Goal: Check status: Check status

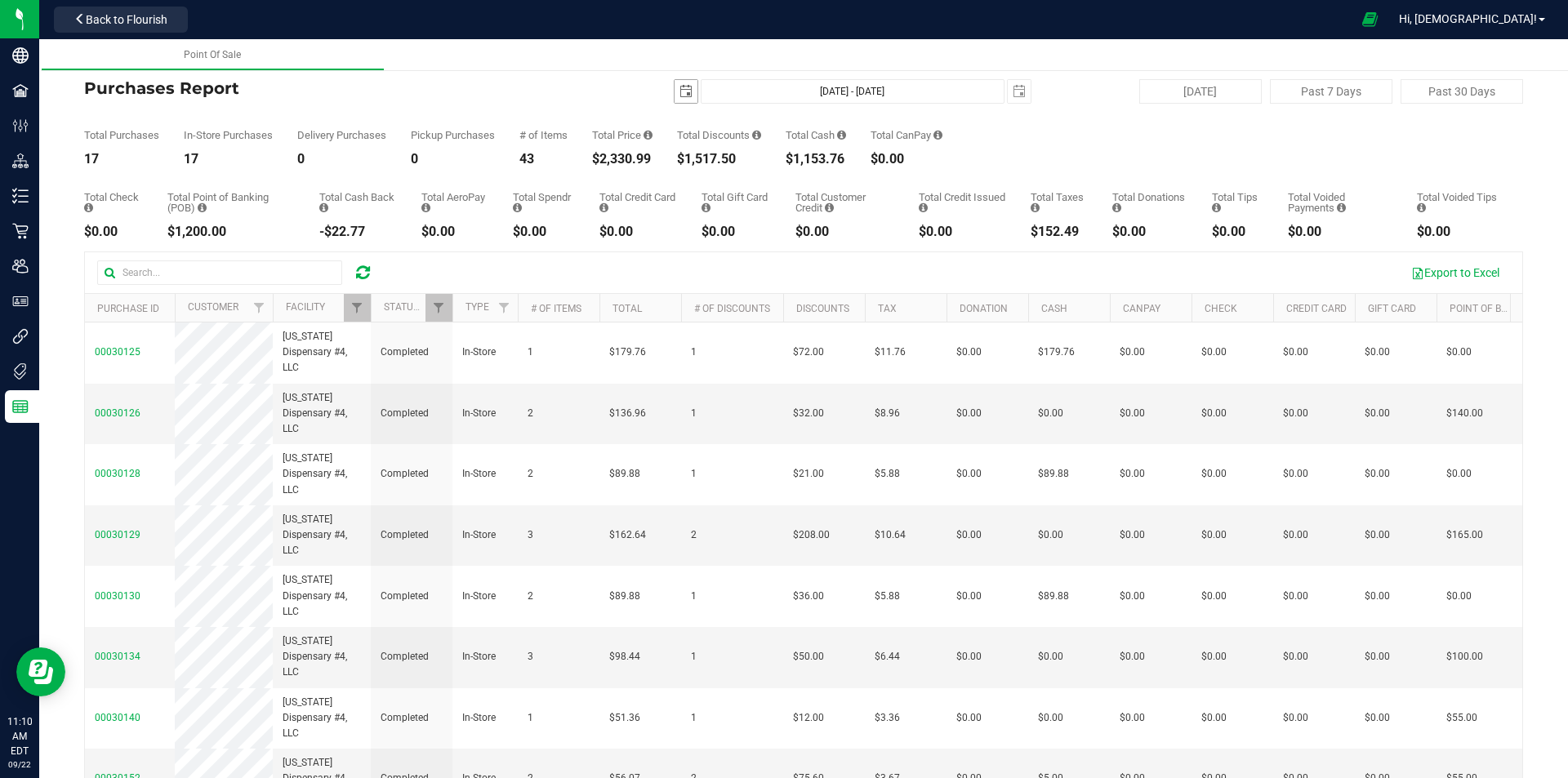
click at [675, 94] on span "select" at bounding box center [686, 91] width 23 height 23
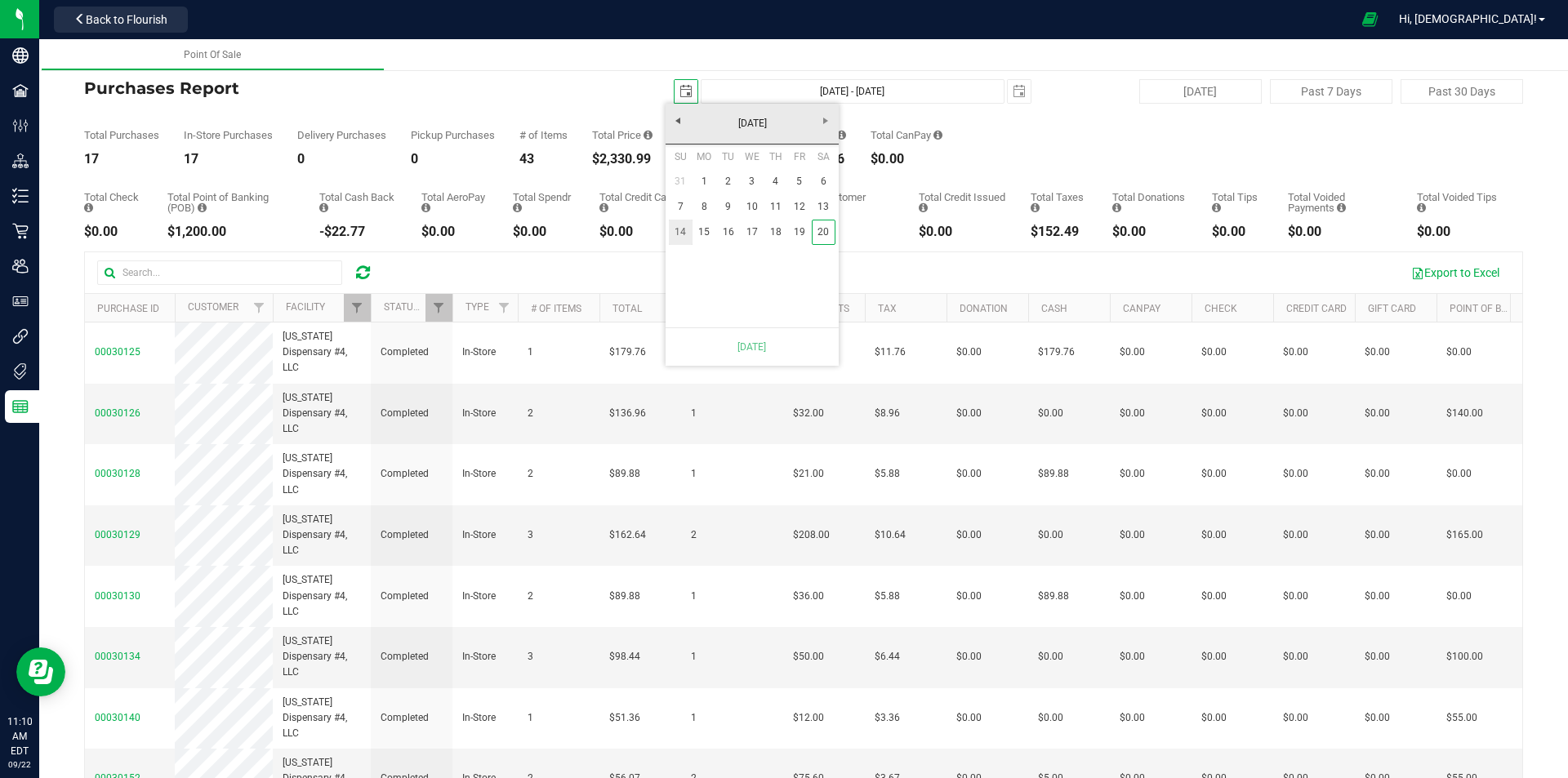
click at [679, 235] on link "14" at bounding box center [681, 233] width 24 height 25
type input "[DATE]"
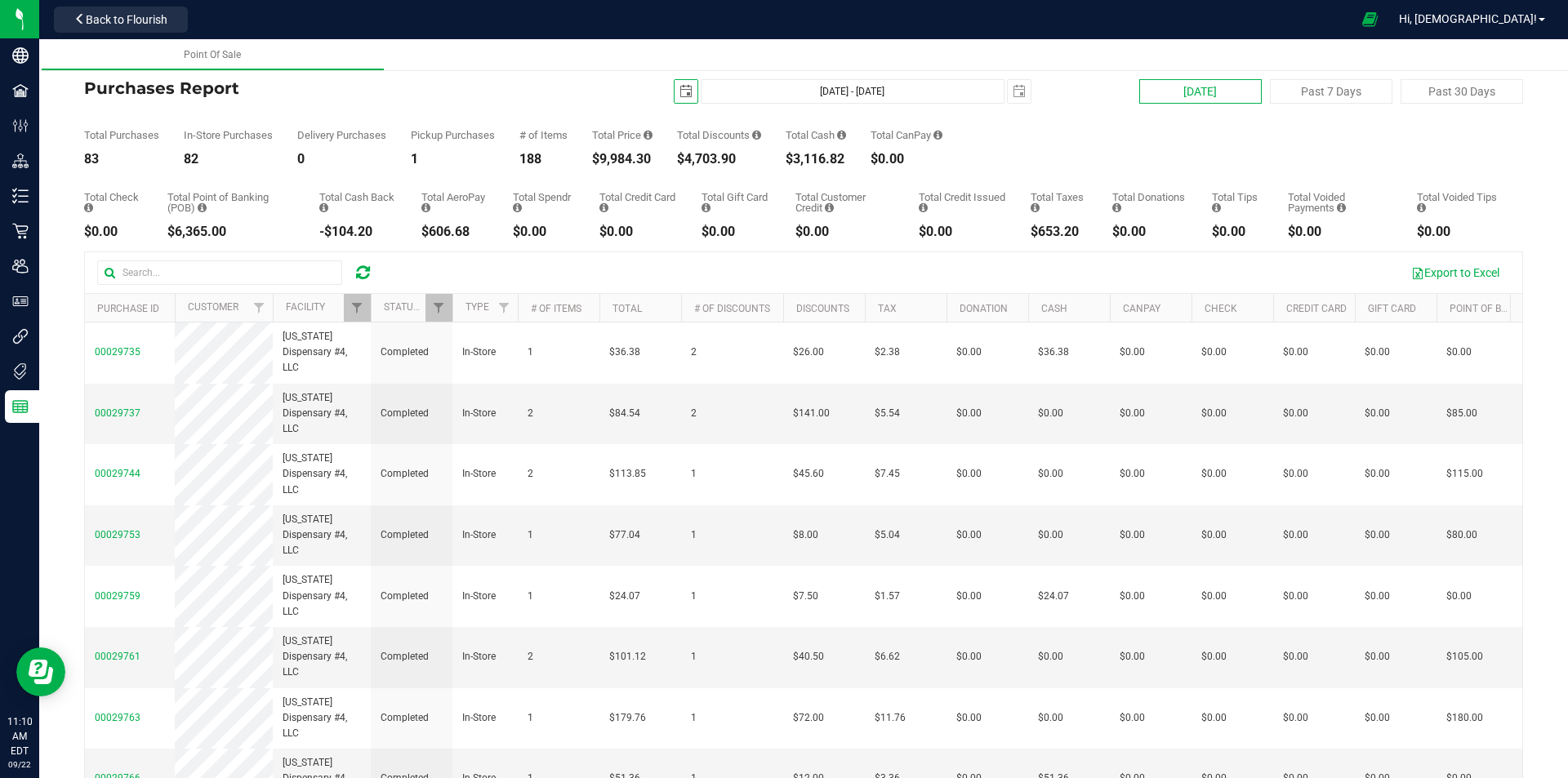
click at [1166, 92] on button "[DATE]" at bounding box center [1201, 91] width 122 height 25
type input "[DATE] - [DATE]"
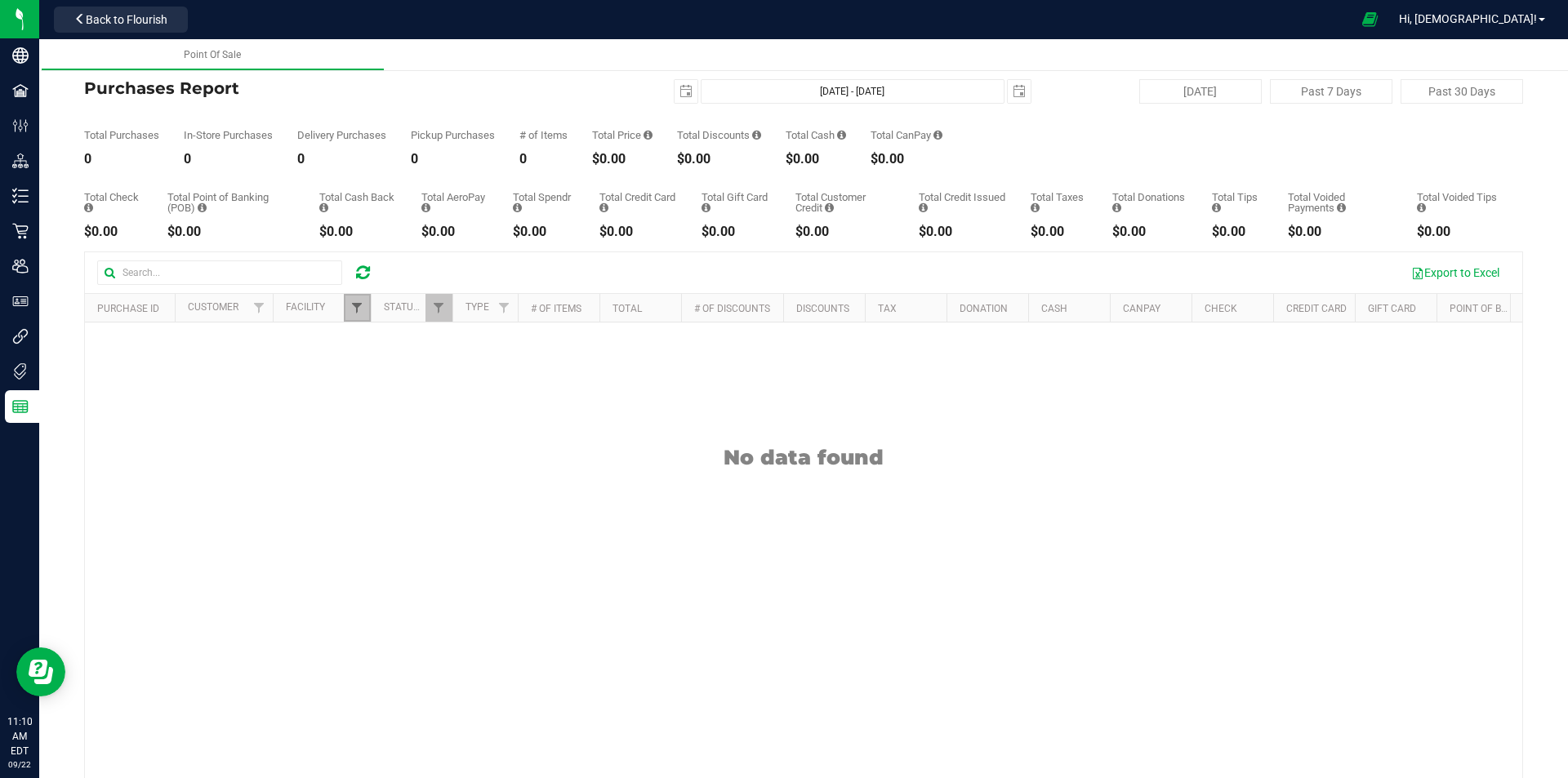
click at [352, 314] on span "Filter" at bounding box center [356, 307] width 13 height 13
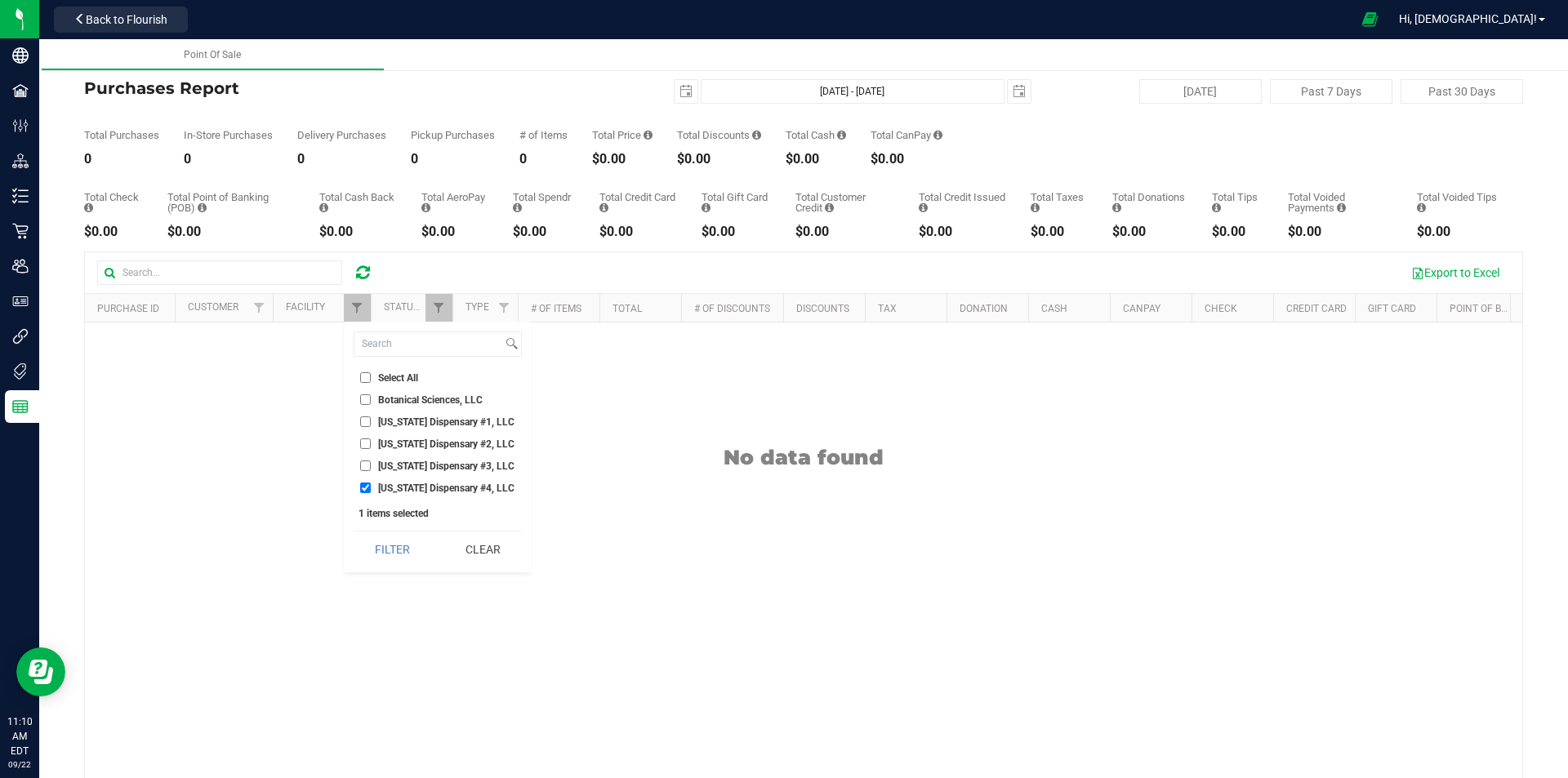
click at [440, 423] on span "[US_STATE] Dispensary #1, LLC" at bounding box center [446, 422] width 136 height 10
click at [371, 423] on input "[US_STATE] Dispensary #1, LLC" at bounding box center [365, 421] width 10 height 10
checkbox input "true"
click at [443, 490] on span "[US_STATE] Dispensary #4, LLC" at bounding box center [446, 488] width 136 height 10
click at [371, 490] on input "[US_STATE] Dispensary #4, LLC" at bounding box center [365, 488] width 10 height 10
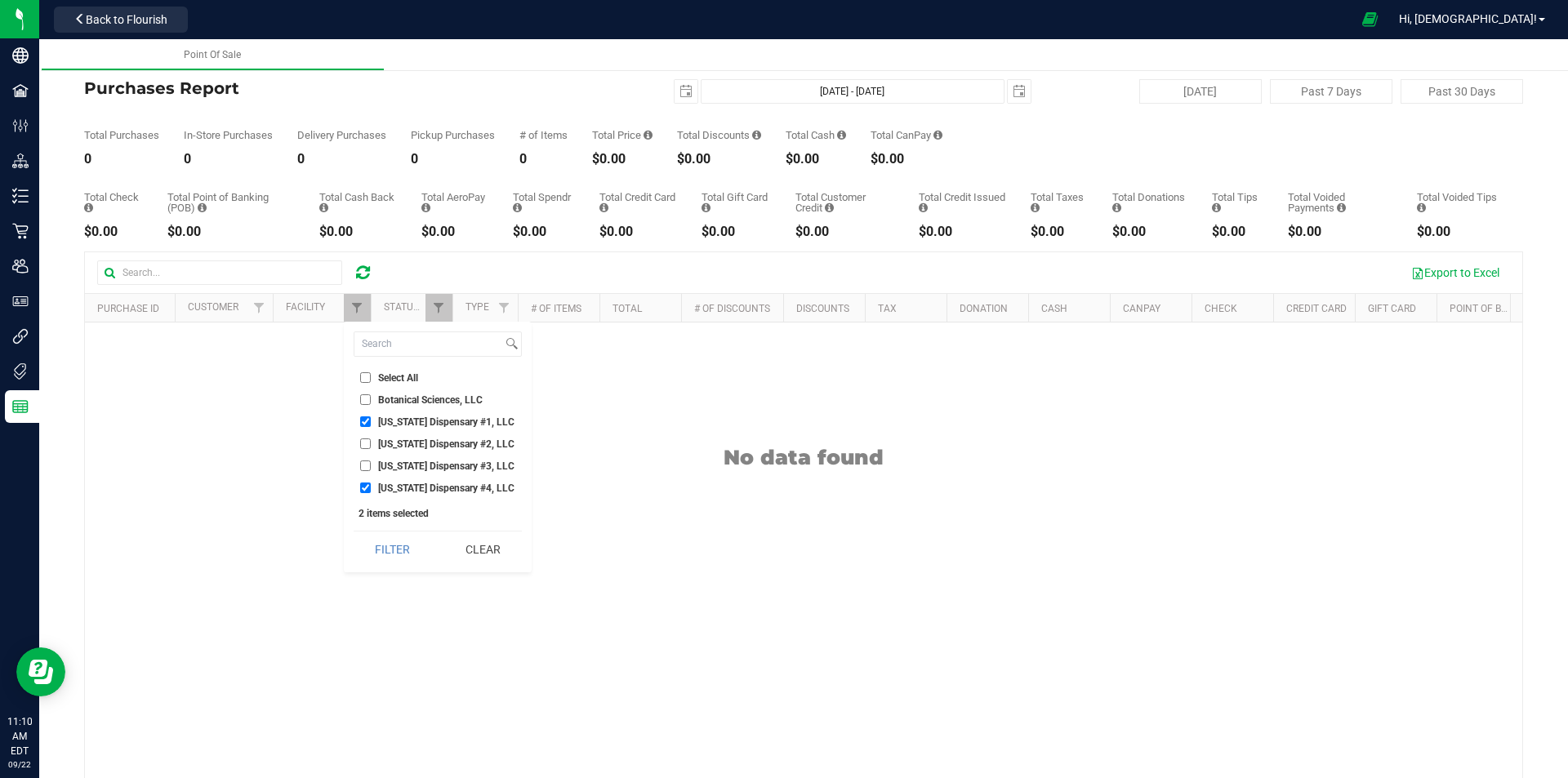
checkbox input "false"
click at [388, 572] on div "Select All Botanical Sciences, LLC [US_STATE] Dispensary #1, LLC [US_STATE] Dis…" at bounding box center [438, 447] width 188 height 251
click at [392, 550] on button "Filter" at bounding box center [393, 550] width 78 height 36
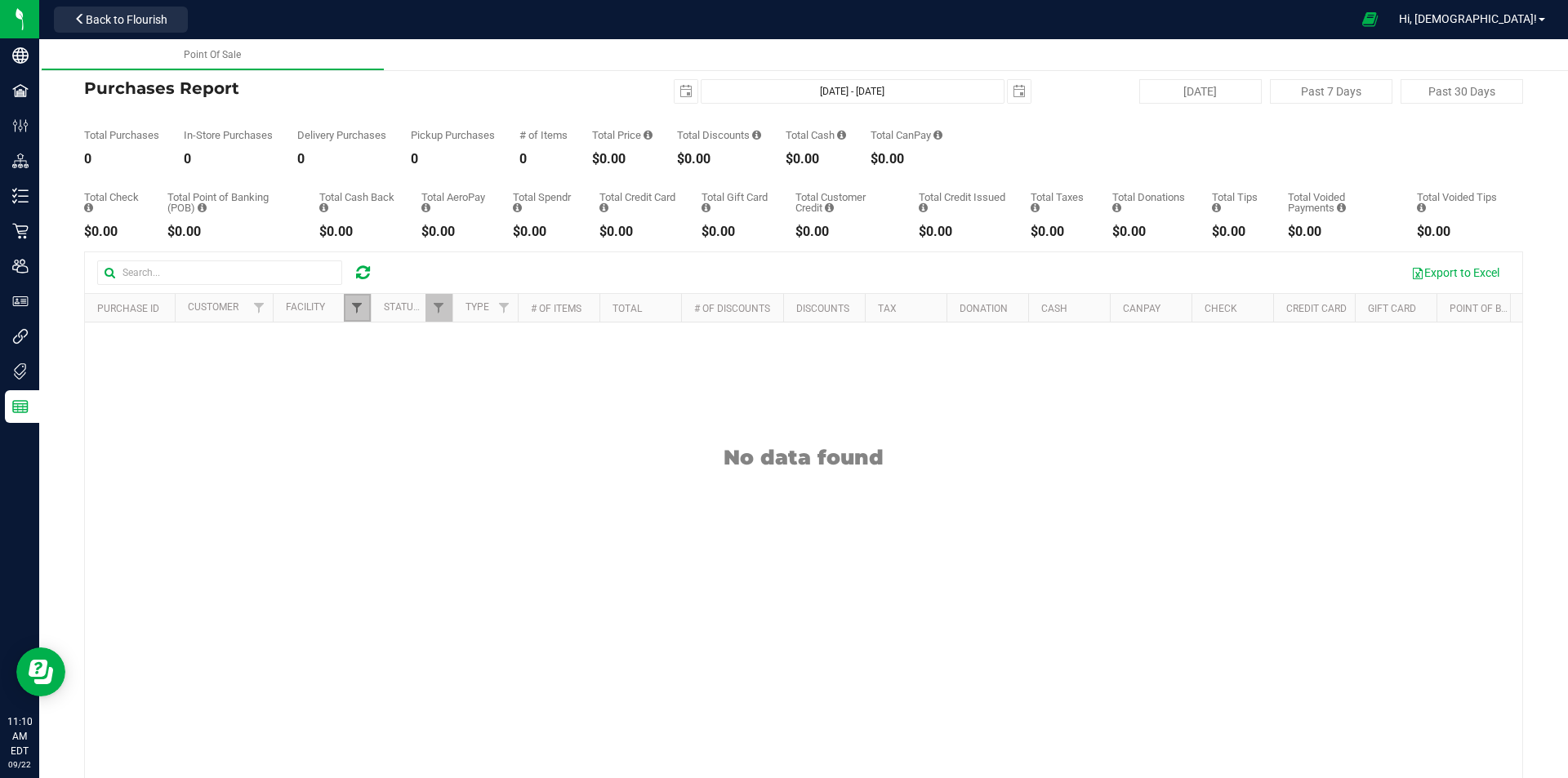
click at [350, 313] on span "Filter" at bounding box center [356, 307] width 13 height 13
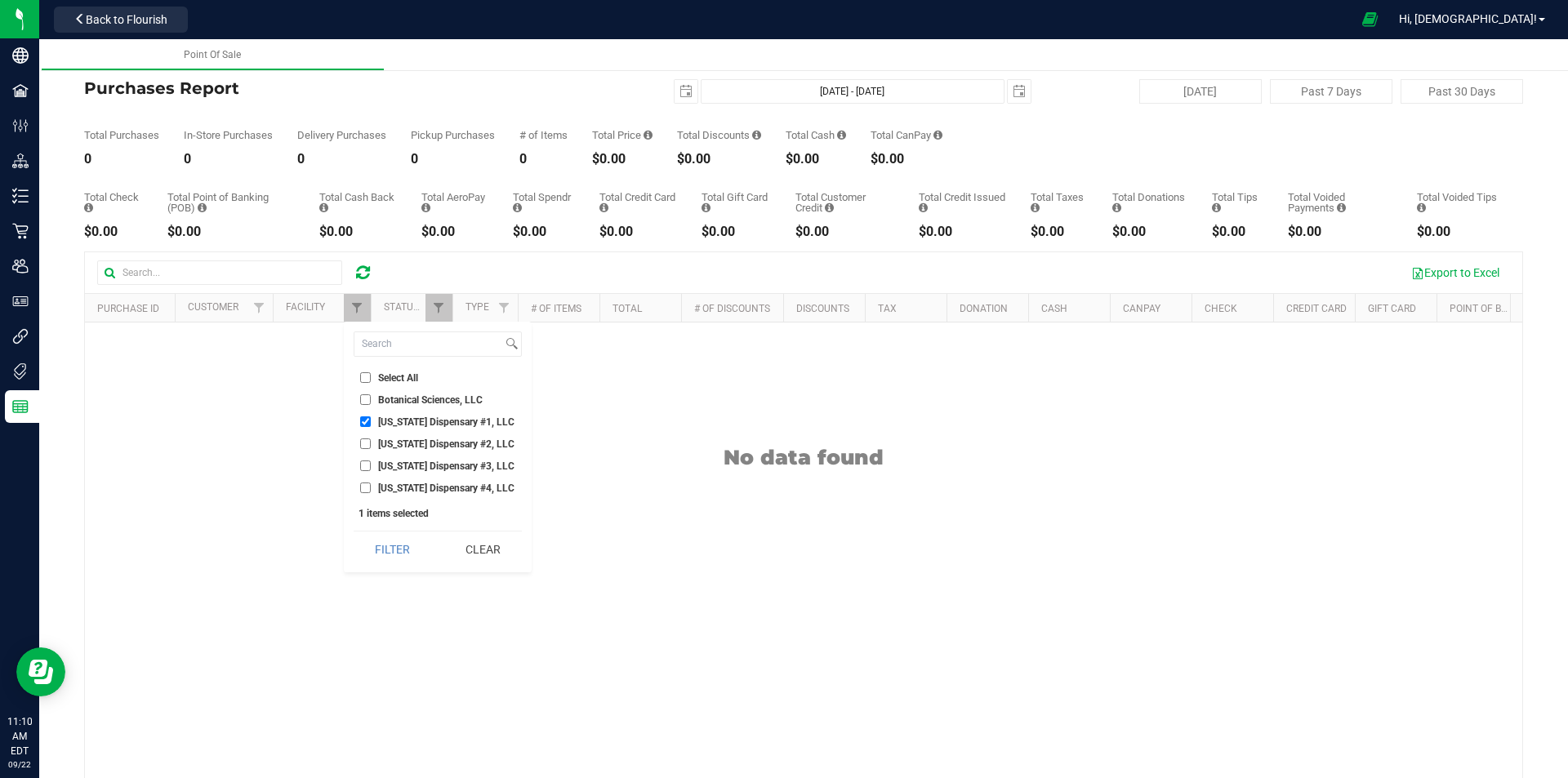
click at [410, 425] on span "[US_STATE] Dispensary #1, LLC" at bounding box center [446, 422] width 136 height 10
click at [371, 425] on input "[US_STATE] Dispensary #1, LLC" at bounding box center [365, 421] width 10 height 10
checkbox input "false"
click at [414, 440] on span "[US_STATE] Dispensary #2, LLC" at bounding box center [446, 444] width 136 height 10
click at [371, 440] on input "[US_STATE] Dispensary #2, LLC" at bounding box center [365, 443] width 10 height 10
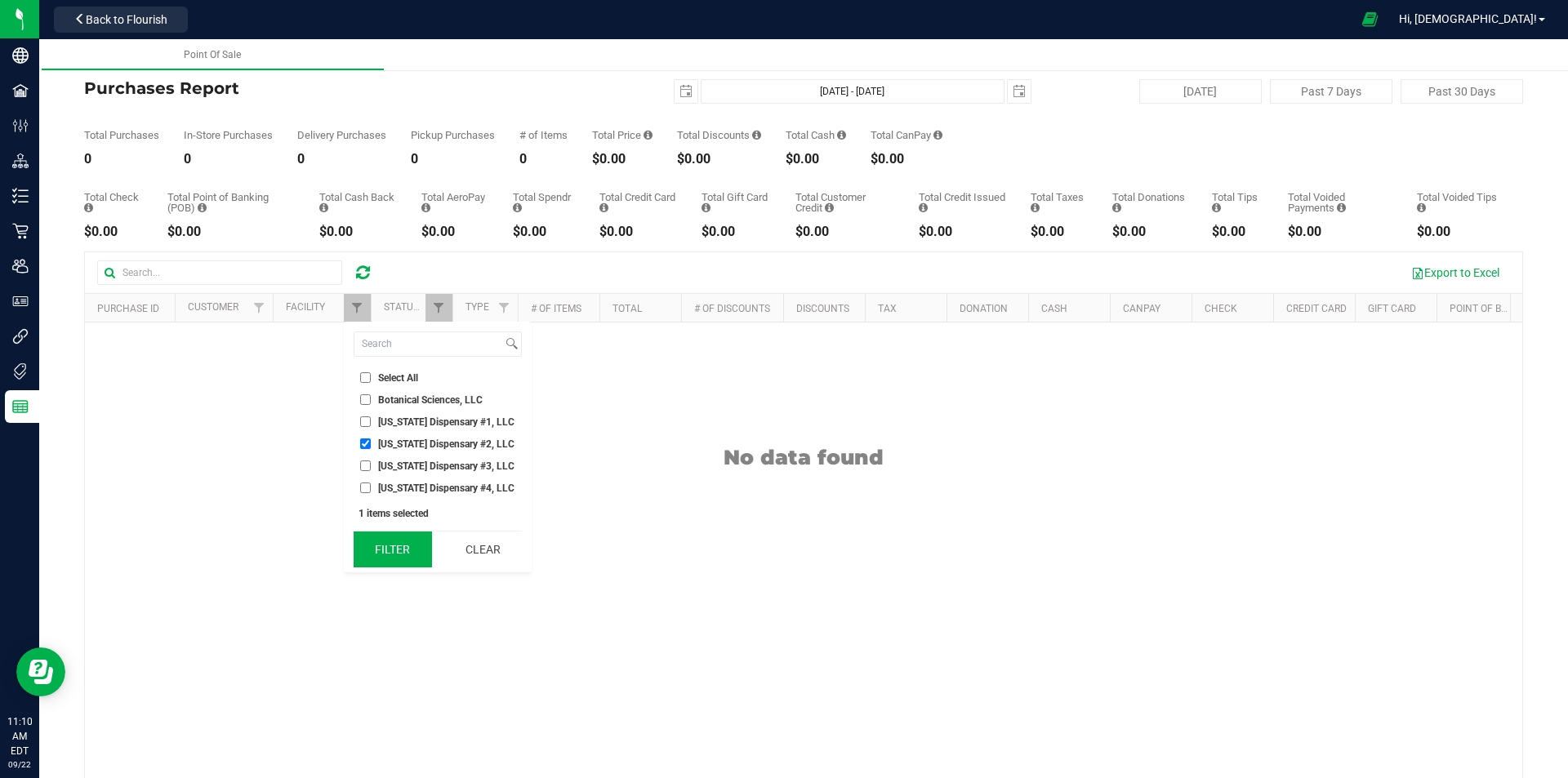
click at [405, 544] on button "Filter" at bounding box center [393, 550] width 78 height 36
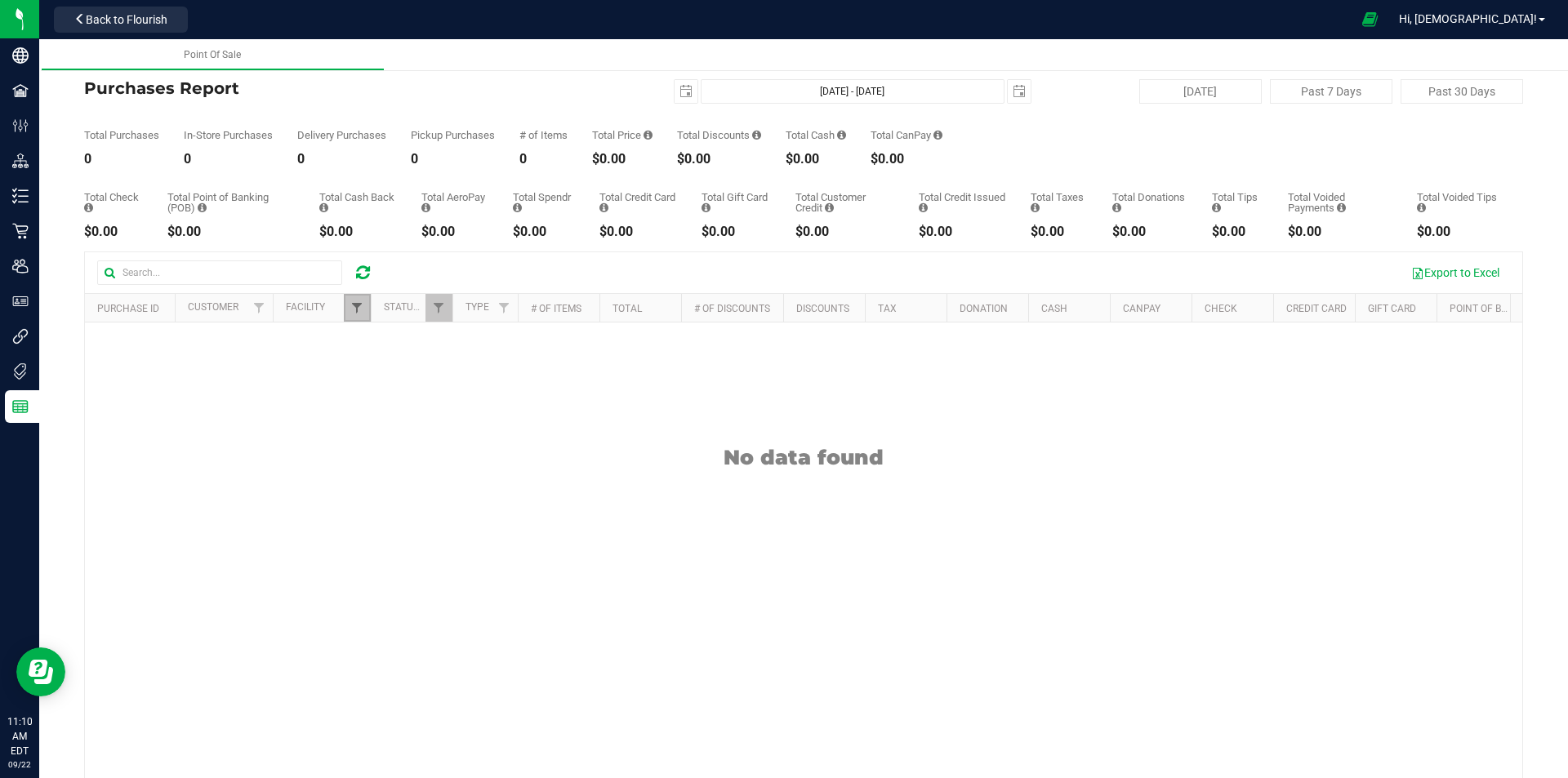
click at [361, 313] on span "Filter" at bounding box center [356, 307] width 13 height 13
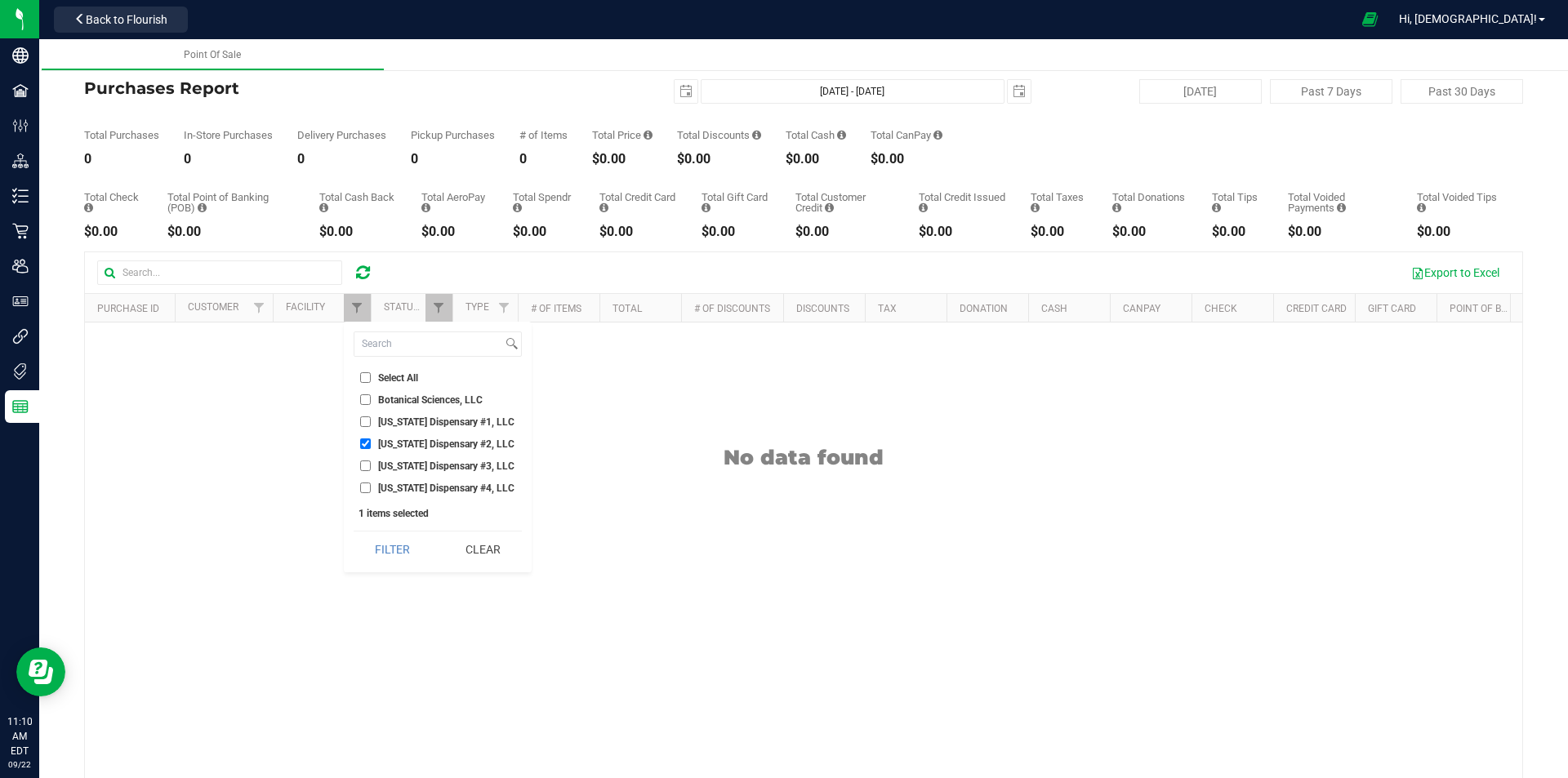
click at [447, 446] on span "[US_STATE] Dispensary #2, LLC" at bounding box center [446, 444] width 136 height 10
click at [371, 446] on input "[US_STATE] Dispensary #2, LLC" at bounding box center [365, 443] width 10 height 10
checkbox input "false"
click at [447, 465] on span "[US_STATE] Dispensary #3, LLC" at bounding box center [446, 466] width 136 height 10
click at [371, 465] on input "[US_STATE] Dispensary #3, LLC" at bounding box center [365, 465] width 10 height 10
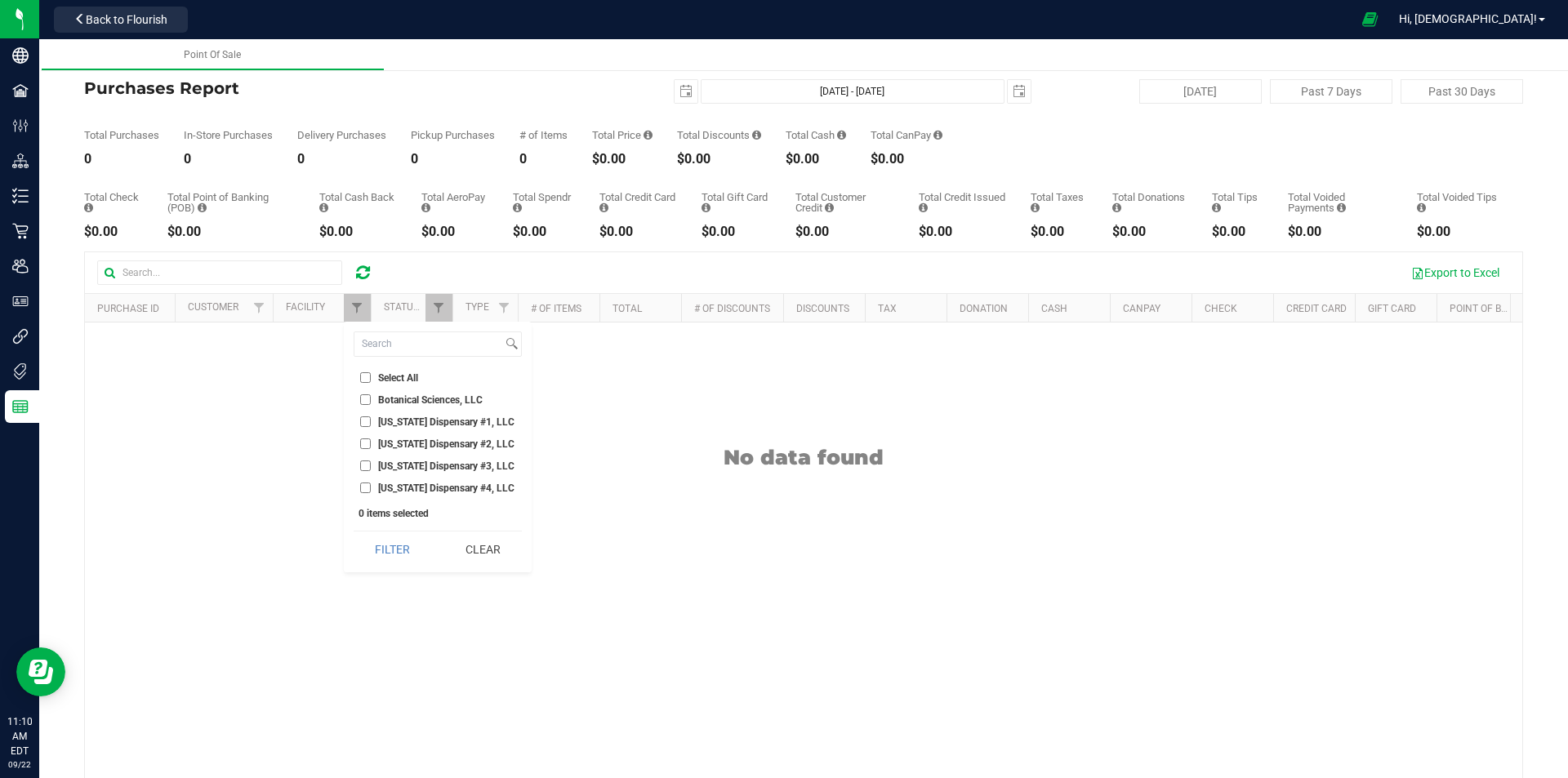
checkbox input "true"
click at [410, 552] on button "Filter" at bounding box center [393, 550] width 78 height 36
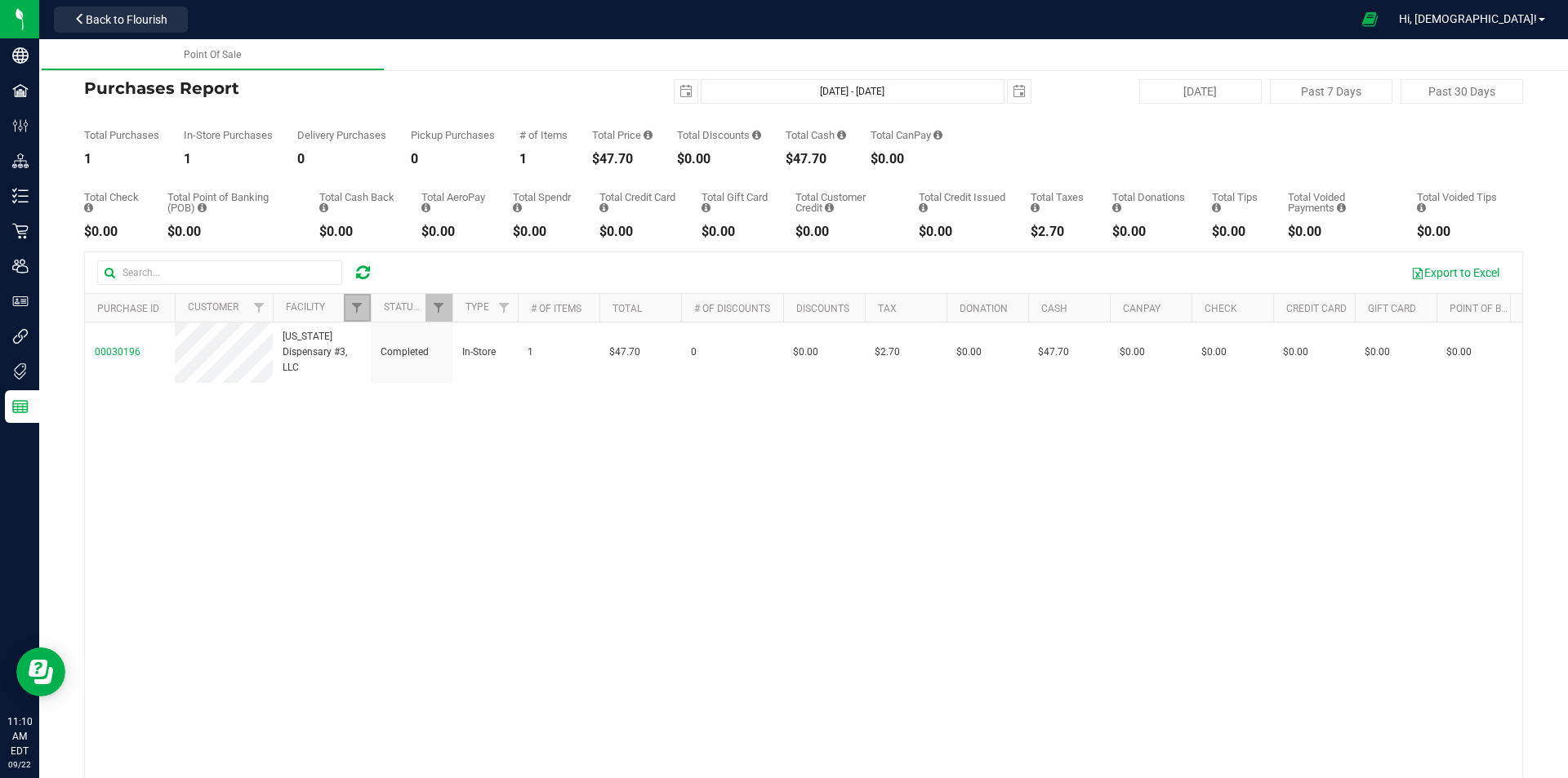
click at [359, 299] on link "Filter" at bounding box center [358, 307] width 27 height 28
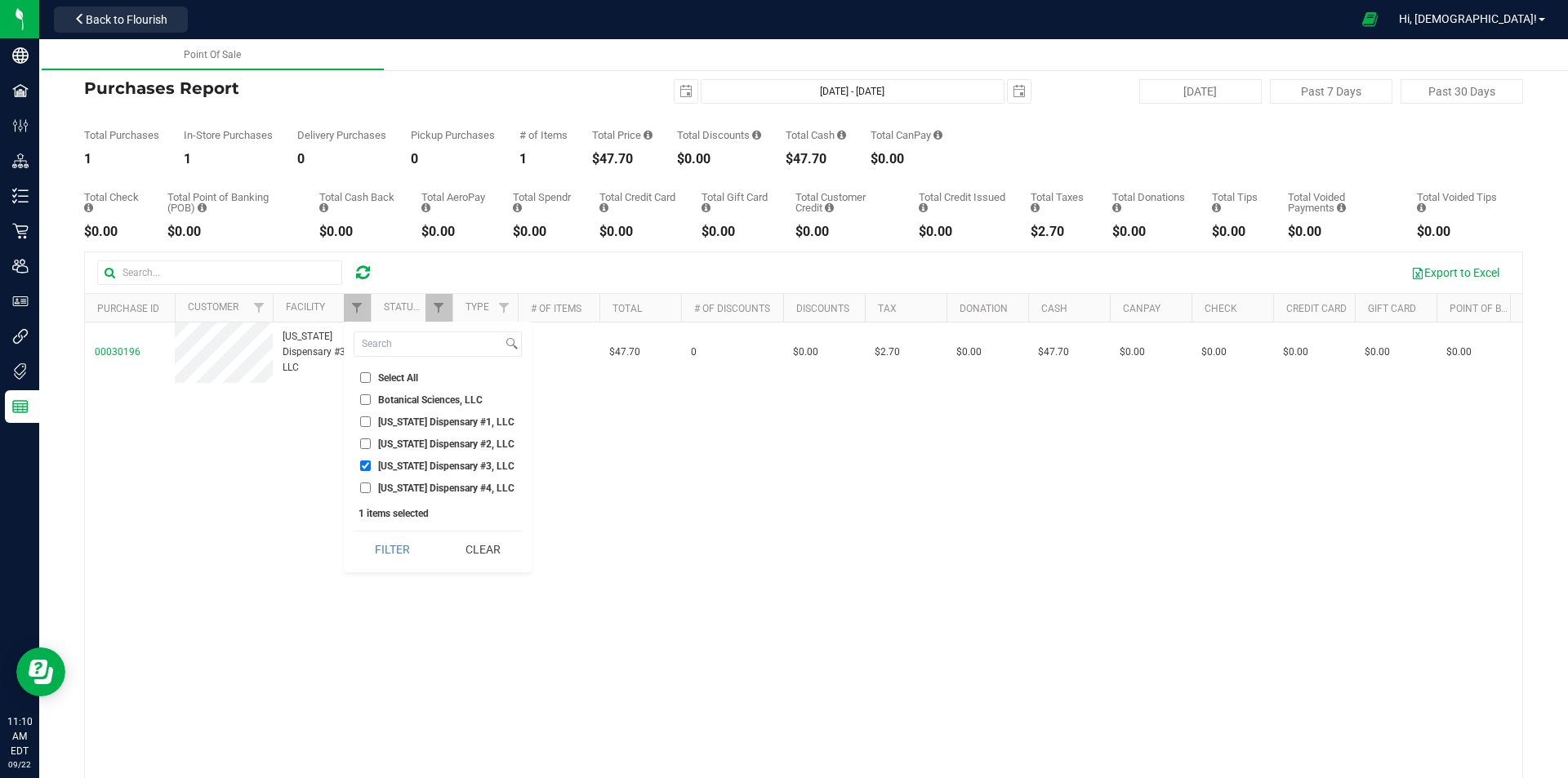
click at [396, 373] on span "Select All" at bounding box center [398, 378] width 40 height 10
click at [371, 373] on input "Select All" at bounding box center [365, 377] width 10 height 10
checkbox input "true"
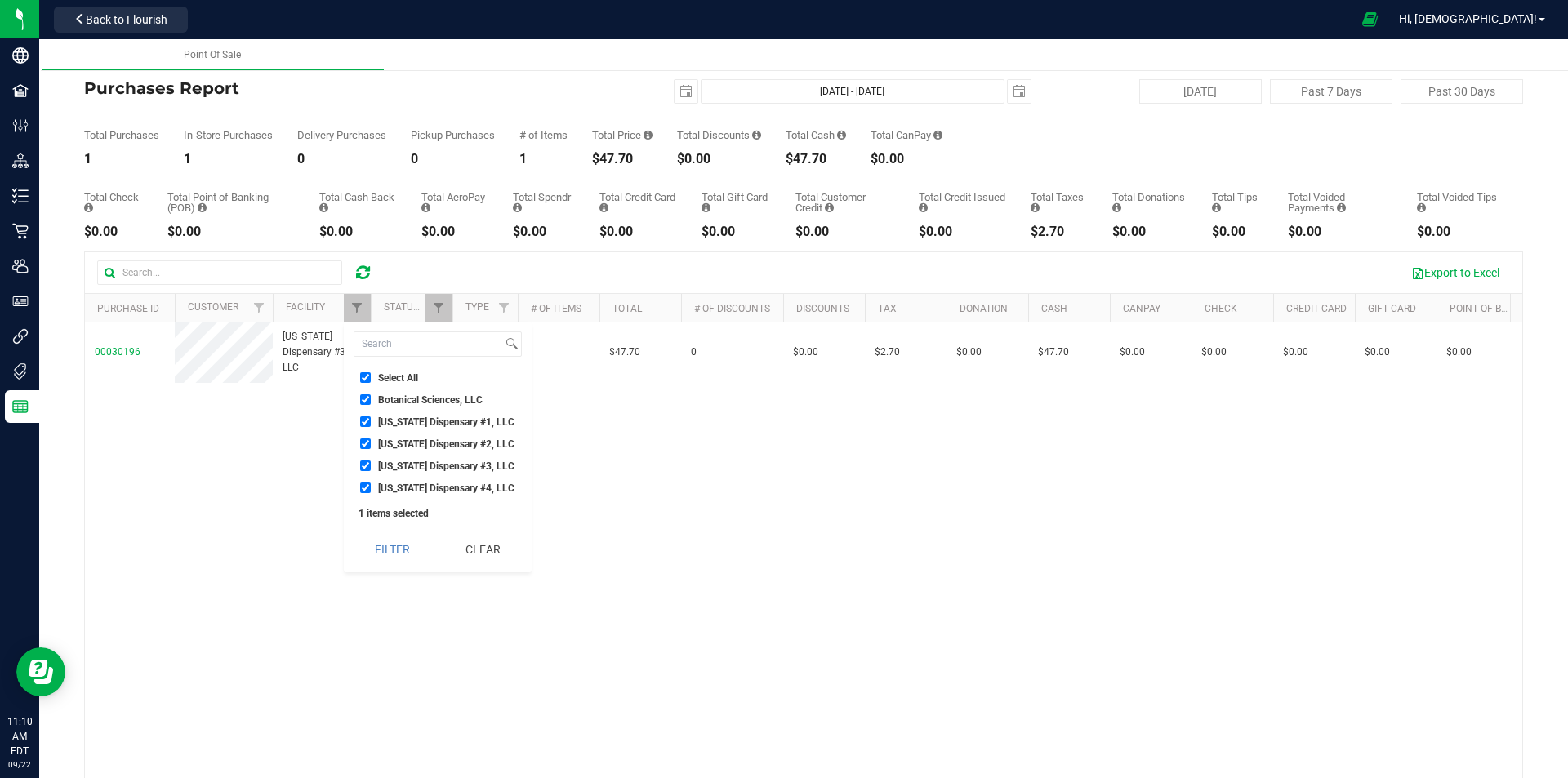
checkbox input "true"
click at [398, 537] on button "Filter" at bounding box center [393, 550] width 78 height 36
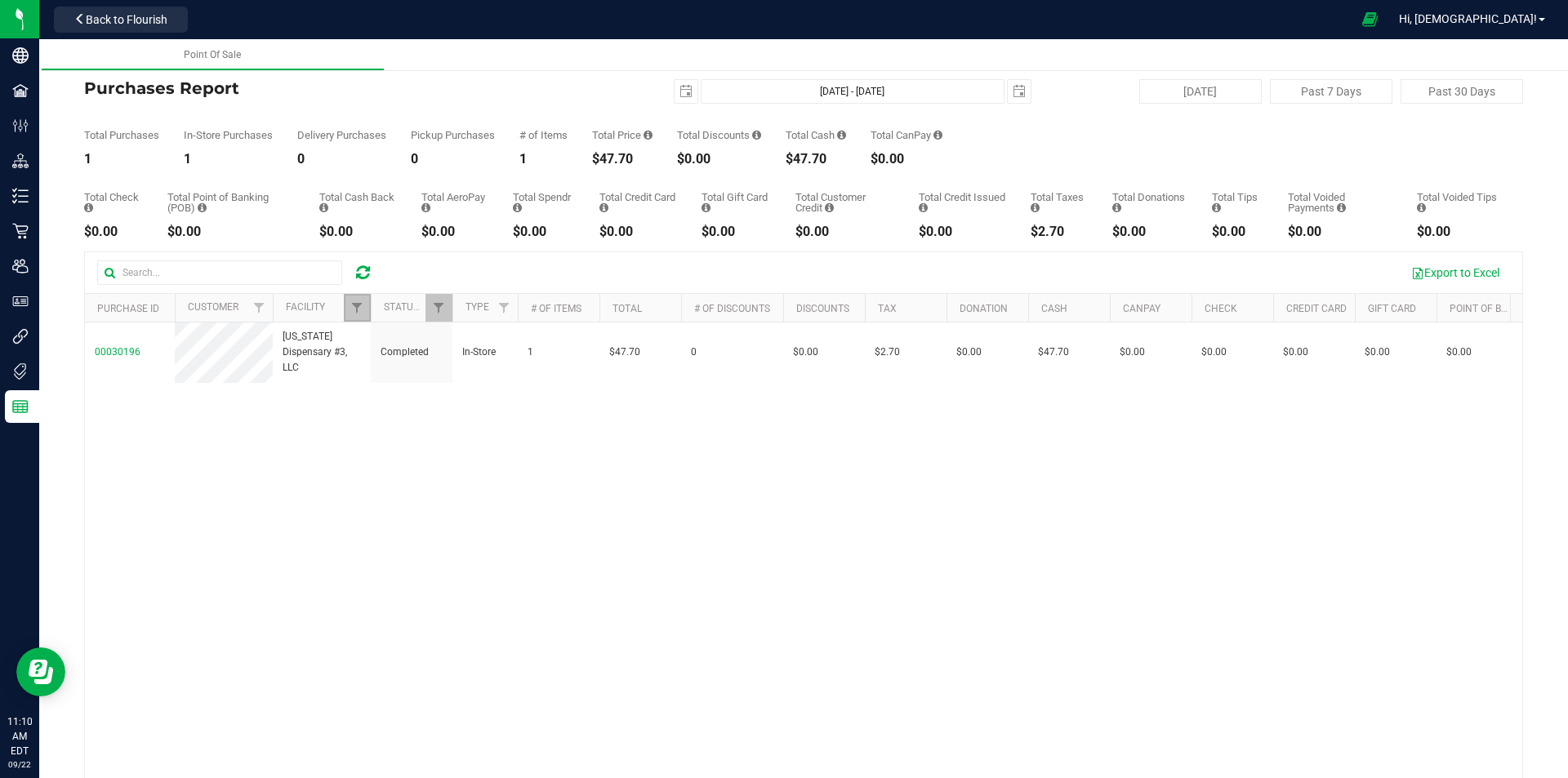
click at [354, 315] on link "Filter" at bounding box center [358, 307] width 27 height 28
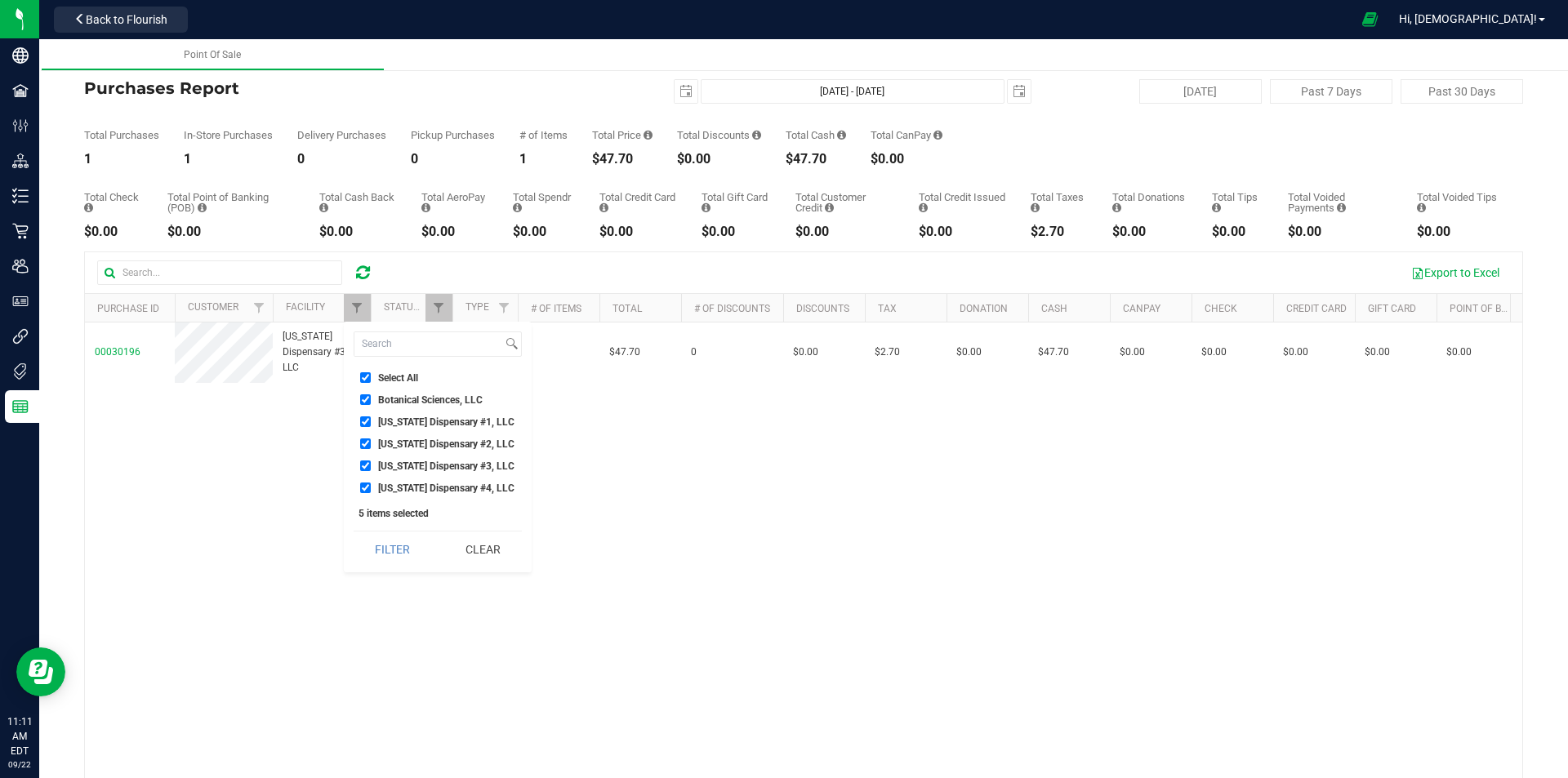
click at [413, 379] on span "Select All" at bounding box center [398, 378] width 40 height 10
click at [371, 379] on input "Select All" at bounding box center [365, 377] width 10 height 10
checkbox input "false"
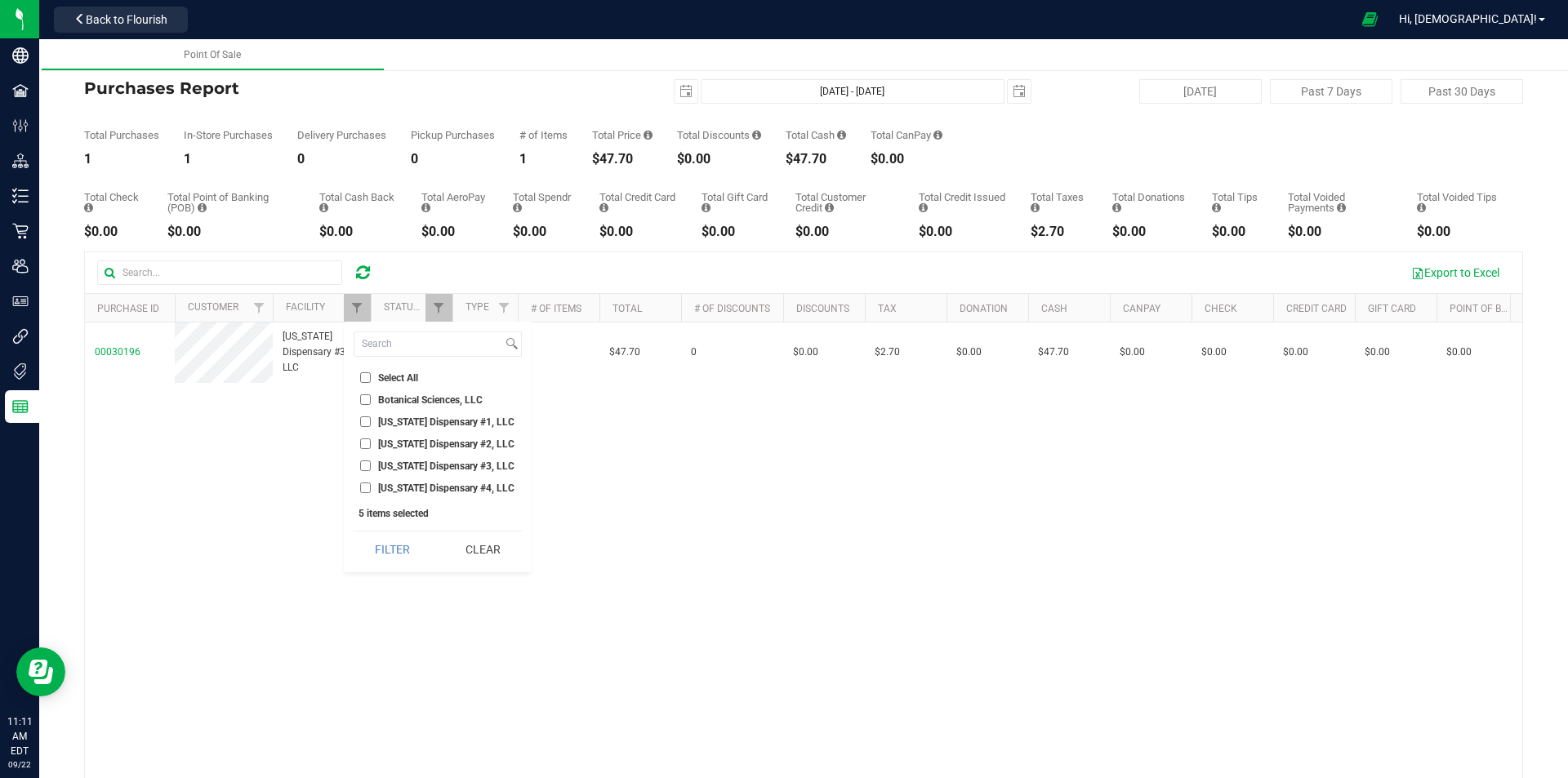
checkbox input "false"
click at [446, 485] on span "[US_STATE] Dispensary #4, LLC" at bounding box center [446, 488] width 136 height 10
click at [371, 485] on input "[US_STATE] Dispensary #4, LLC" at bounding box center [365, 488] width 10 height 10
checkbox input "true"
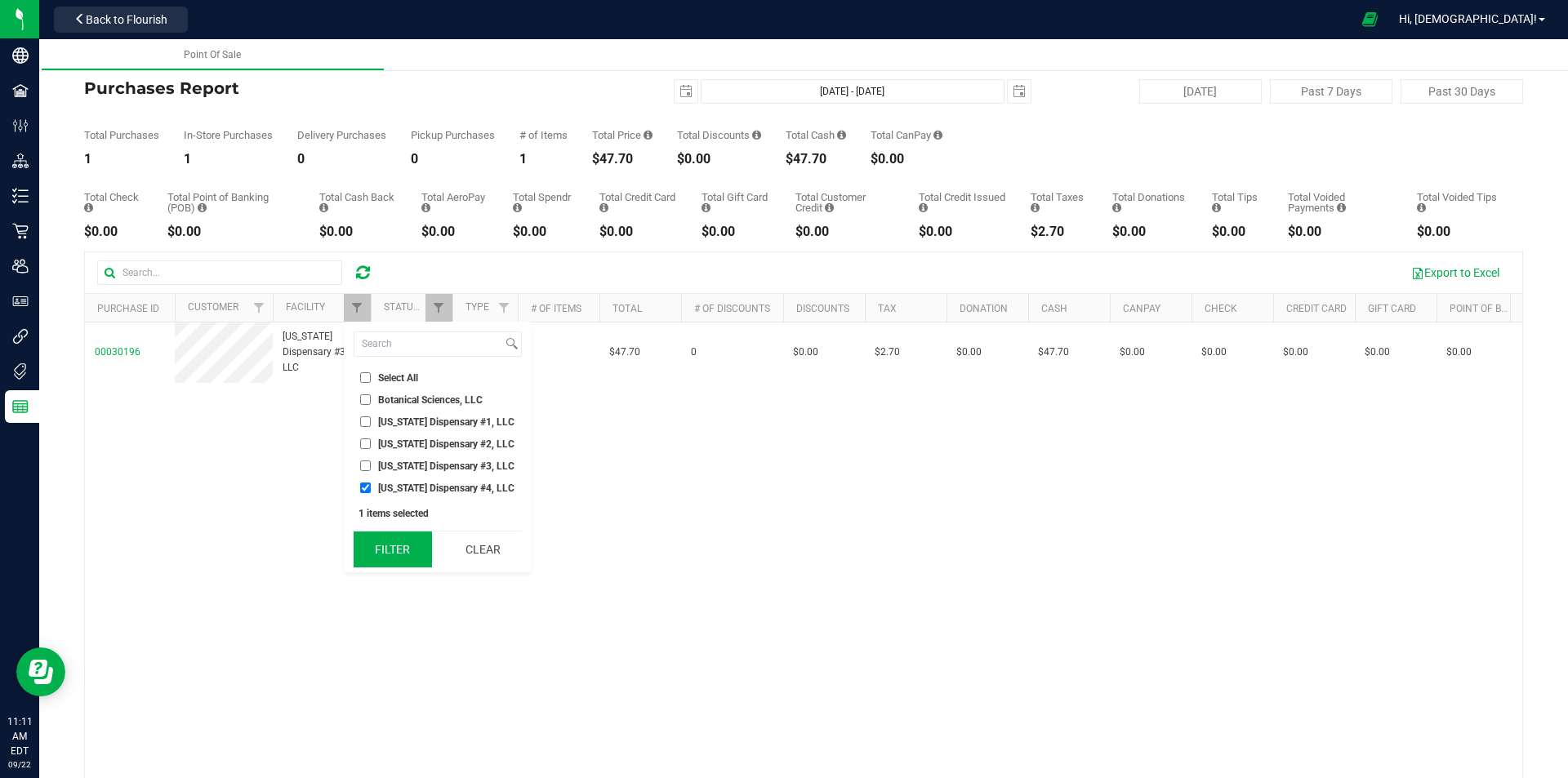
click at [422, 536] on button "Filter" at bounding box center [393, 550] width 78 height 36
